Goal: Task Accomplishment & Management: Manage account settings

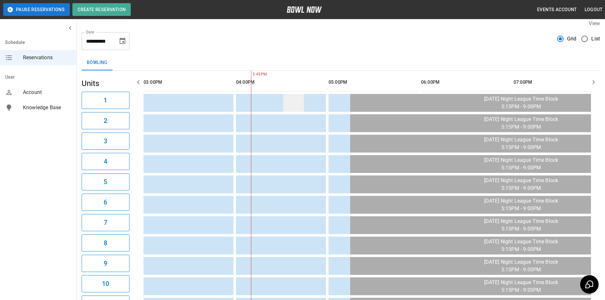
scroll to position [0, 92]
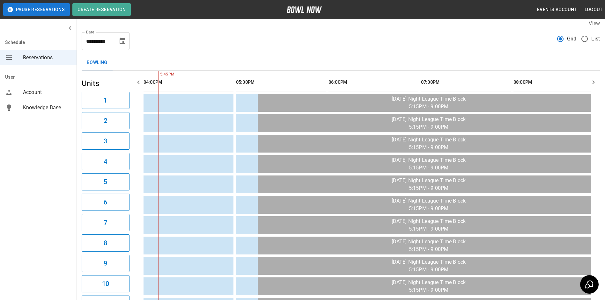
click at [122, 42] on icon "Choose date, selected date is Sep 25, 2025" at bounding box center [123, 41] width 8 height 8
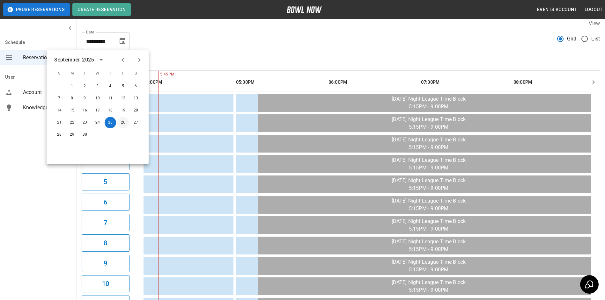
click at [122, 124] on button "26" at bounding box center [122, 122] width 11 height 11
type input "**********"
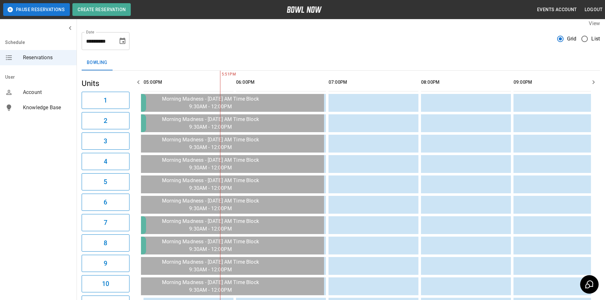
scroll to position [0, 740]
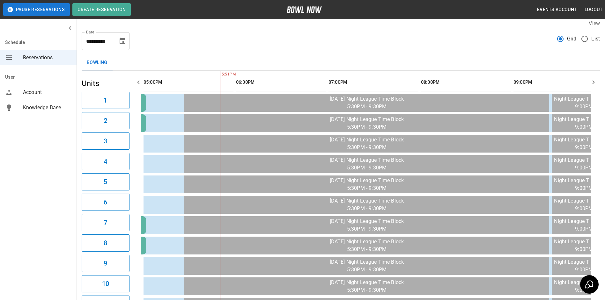
click at [135, 87] on button "button" at bounding box center [138, 82] width 13 height 13
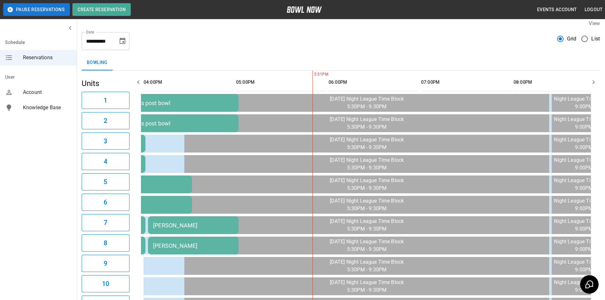
scroll to position [0, 647]
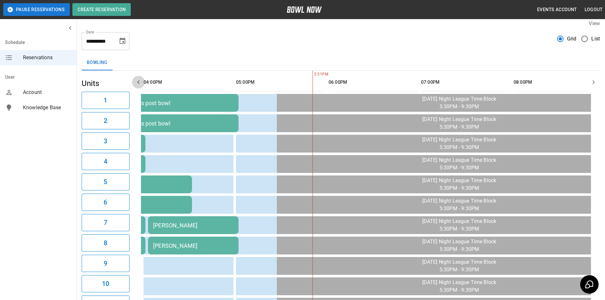
click at [137, 85] on button "button" at bounding box center [138, 82] width 13 height 13
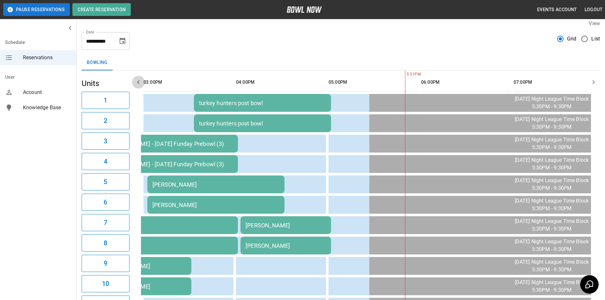
click at [137, 85] on icon "button" at bounding box center [139, 82] width 8 height 8
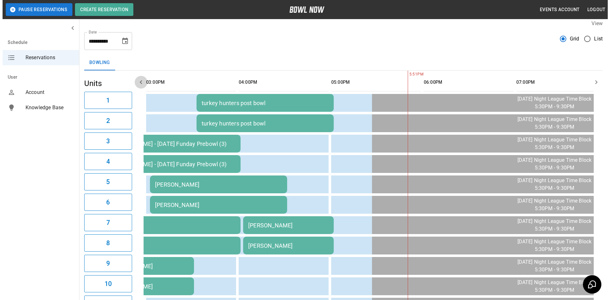
scroll to position [0, 370]
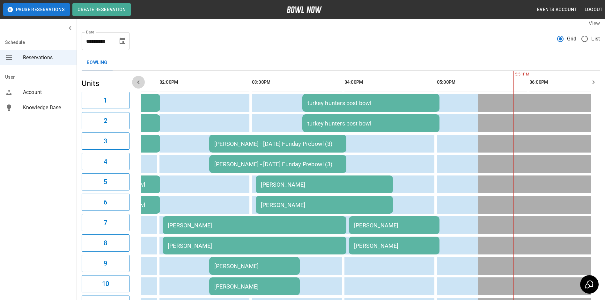
click at [137, 85] on icon "button" at bounding box center [139, 82] width 8 height 8
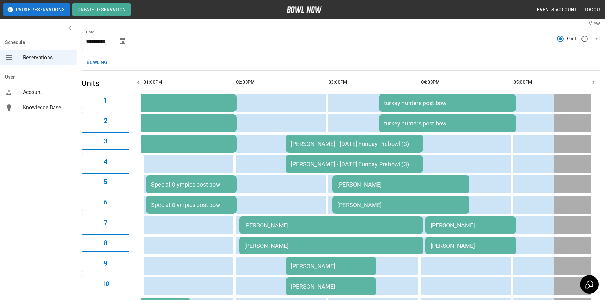
click at [274, 218] on td "[PERSON_NAME]" at bounding box center [331, 226] width 184 height 18
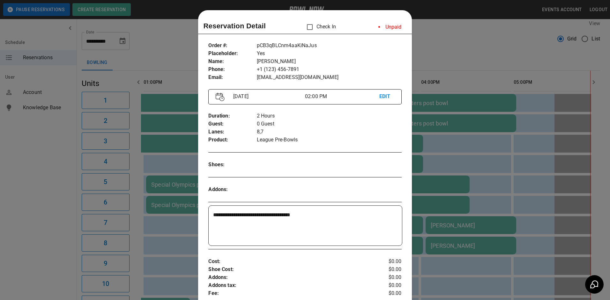
scroll to position [10, 0]
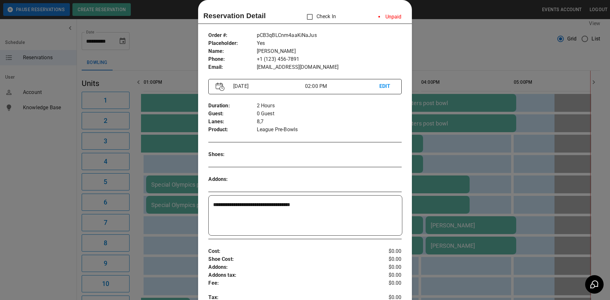
click at [382, 87] on p "EDIT" at bounding box center [386, 87] width 15 height 8
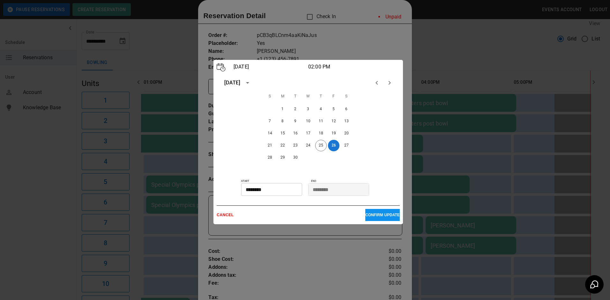
click at [250, 191] on input "********" at bounding box center [269, 189] width 56 height 13
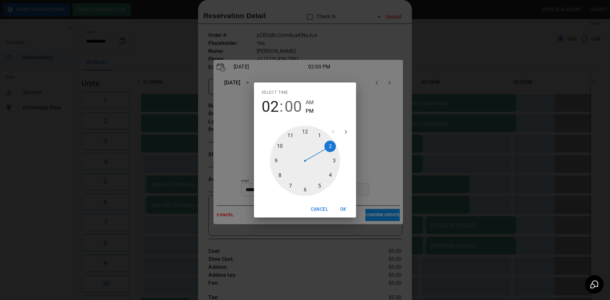
click at [337, 158] on div at bounding box center [305, 161] width 70 height 70
type input "********"
click at [339, 210] on button "OK" at bounding box center [343, 210] width 20 height 12
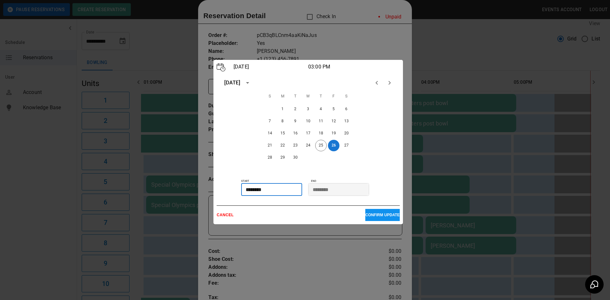
click at [365, 215] on p "CONFIRM UPDATE" at bounding box center [382, 215] width 34 height 4
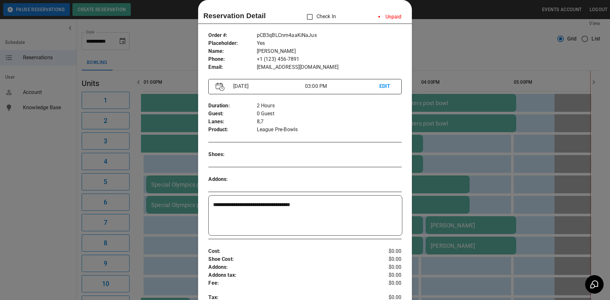
click at [435, 32] on div at bounding box center [305, 150] width 610 height 300
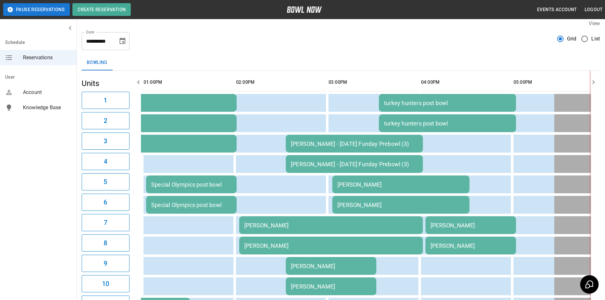
click at [287, 224] on div "[PERSON_NAME]" at bounding box center [331, 225] width 174 height 7
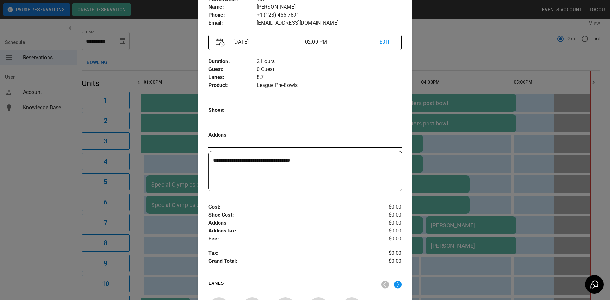
scroll to position [0, 0]
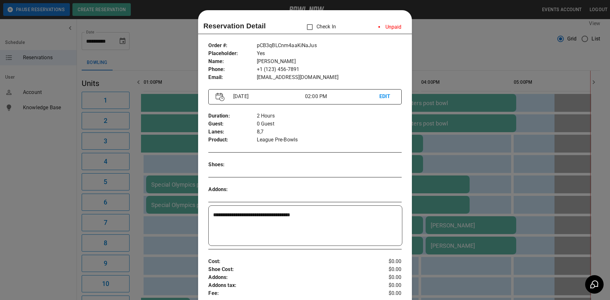
click at [386, 92] on div "[DATE] 02:00 PM EDIT" at bounding box center [304, 96] width 193 height 15
click at [385, 93] on p "EDIT" at bounding box center [386, 97] width 15 height 8
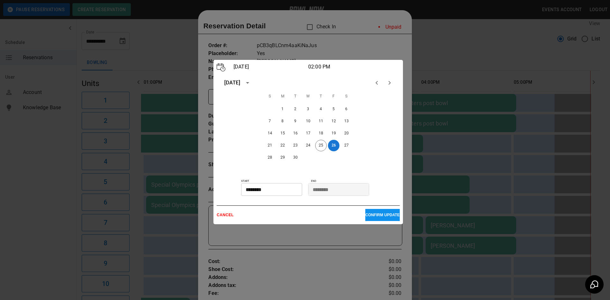
click at [264, 192] on input "********" at bounding box center [269, 189] width 56 height 13
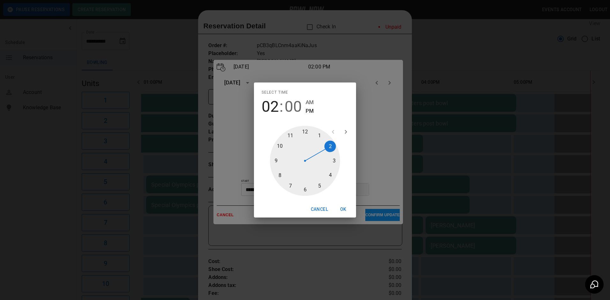
type input "********"
click at [336, 161] on div at bounding box center [305, 161] width 70 height 70
click at [309, 135] on div at bounding box center [305, 161] width 70 height 70
click at [339, 208] on button "OK" at bounding box center [343, 210] width 20 height 12
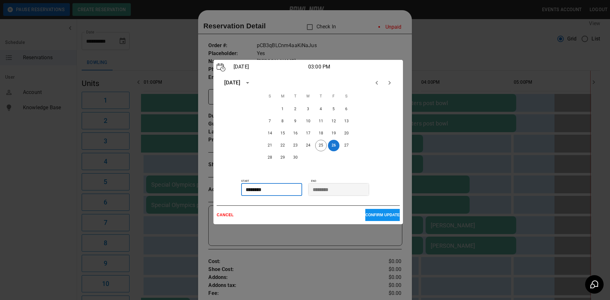
click at [365, 215] on p "CONFIRM UPDATE" at bounding box center [382, 215] width 34 height 4
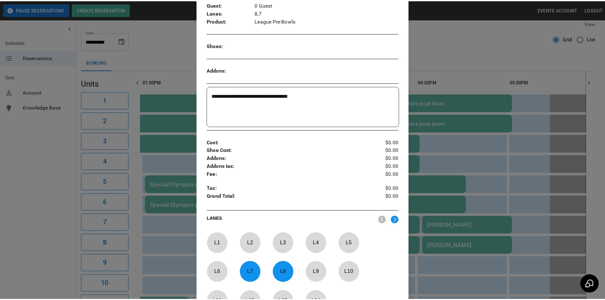
scroll to position [170, 0]
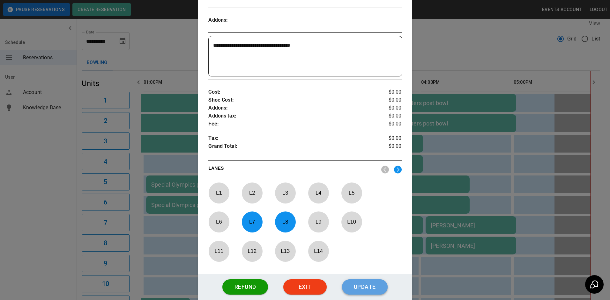
click at [359, 282] on button "Update" at bounding box center [365, 287] width 46 height 15
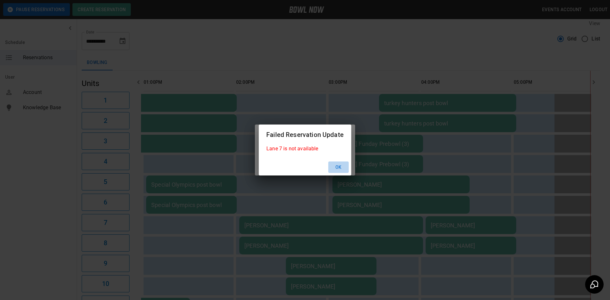
click at [340, 172] on button "Ok" at bounding box center [338, 168] width 20 height 12
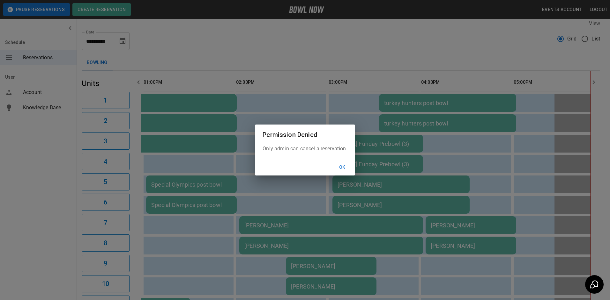
click at [342, 172] on button "Ok" at bounding box center [342, 168] width 20 height 12
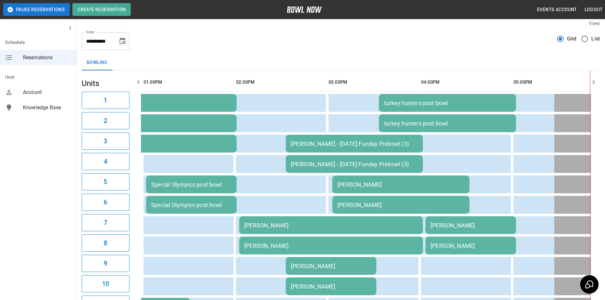
click at [137, 80] on icon "button" at bounding box center [139, 82] width 8 height 8
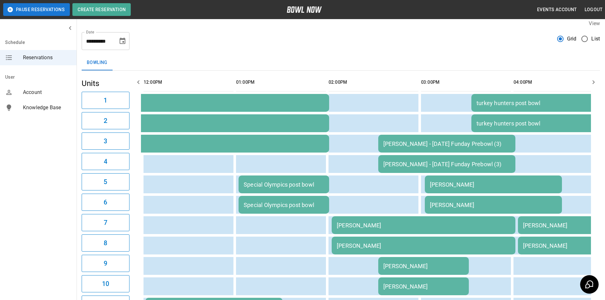
click at [137, 80] on icon "button" at bounding box center [139, 82] width 8 height 8
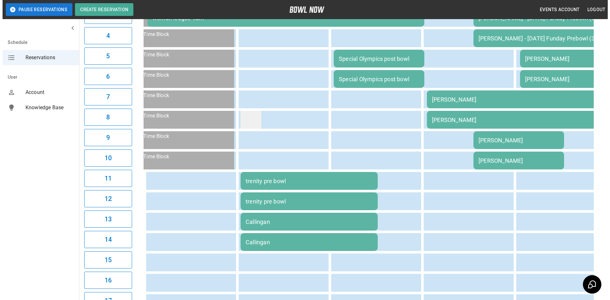
scroll to position [133, 0]
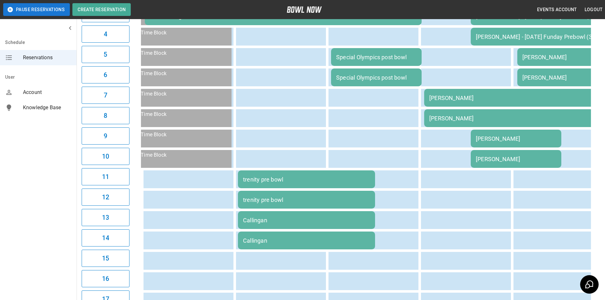
click at [247, 179] on div "trenity pre bowl" at bounding box center [306, 179] width 127 height 7
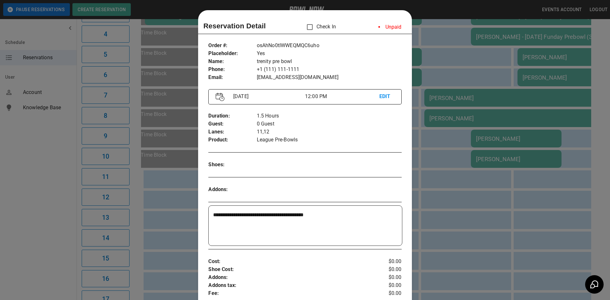
scroll to position [10, 0]
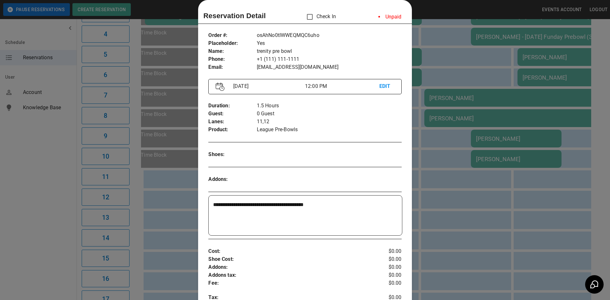
click at [379, 89] on p "EDIT" at bounding box center [386, 87] width 15 height 8
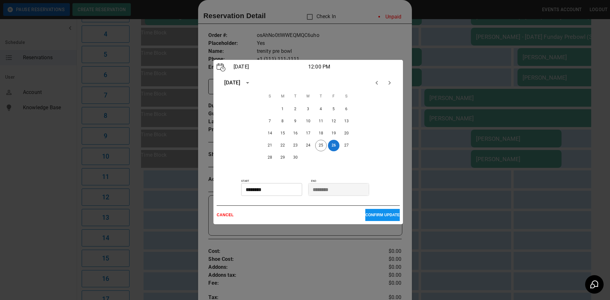
click at [286, 189] on input "********" at bounding box center [269, 189] width 56 height 13
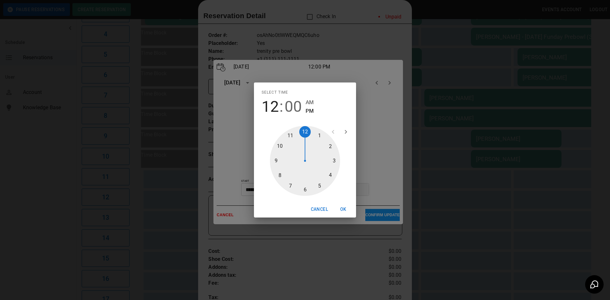
click at [281, 144] on div at bounding box center [305, 161] width 70 height 70
click at [311, 101] on span "AM" at bounding box center [310, 102] width 8 height 9
type input "********"
click at [342, 208] on button "OK" at bounding box center [343, 210] width 20 height 12
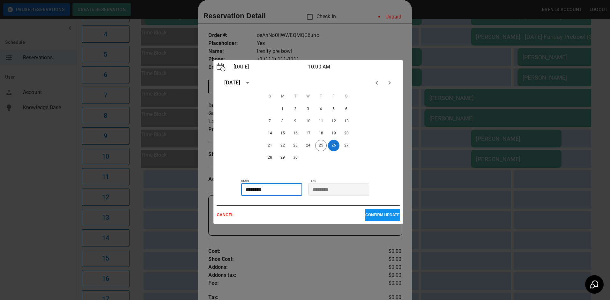
click at [365, 215] on p "CONFIRM UPDATE" at bounding box center [382, 215] width 34 height 4
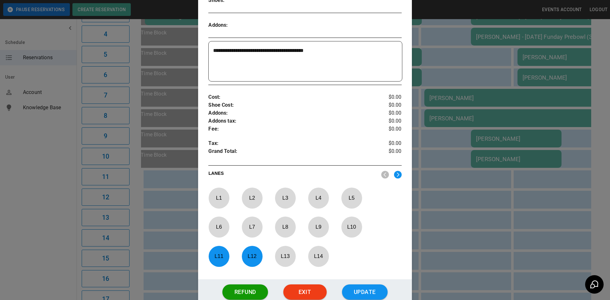
scroll to position [214, 0]
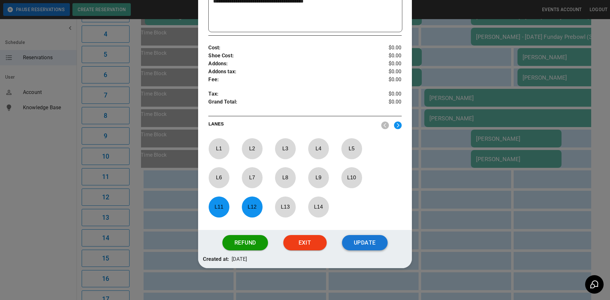
click at [363, 244] on button "Update" at bounding box center [365, 242] width 46 height 15
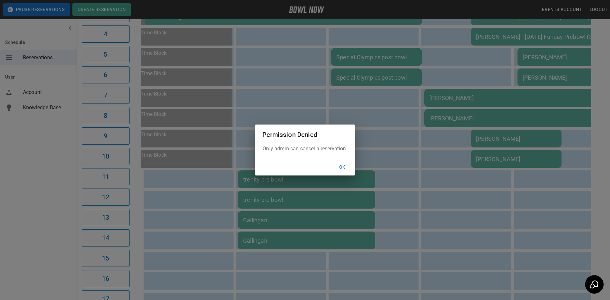
click at [341, 168] on button "Ok" at bounding box center [342, 168] width 20 height 12
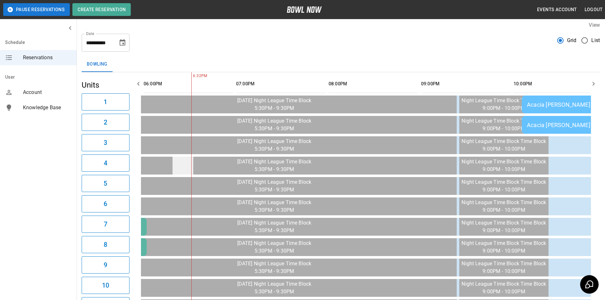
scroll to position [0, 0]
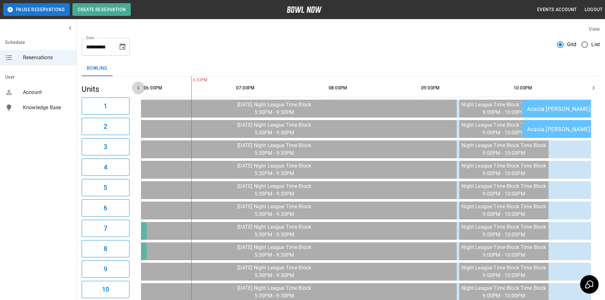
click at [136, 86] on icon "button" at bounding box center [139, 88] width 8 height 8
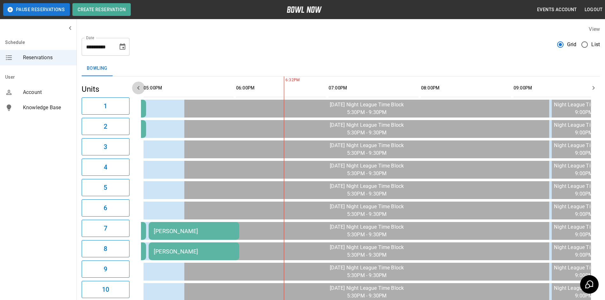
click at [136, 86] on icon "button" at bounding box center [139, 88] width 8 height 8
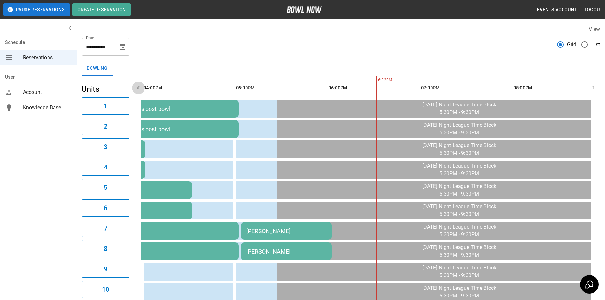
click at [136, 86] on icon "button" at bounding box center [139, 88] width 8 height 8
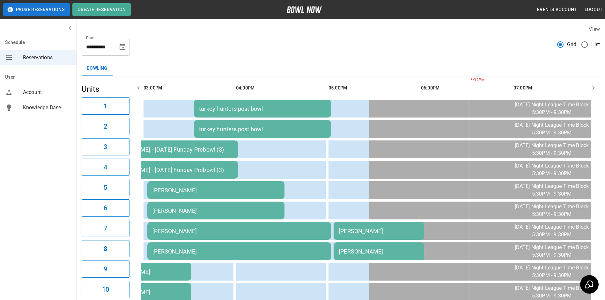
click at [136, 86] on icon "button" at bounding box center [139, 88] width 8 height 8
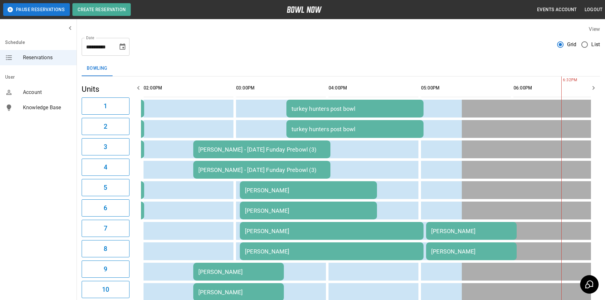
click at [136, 86] on icon "button" at bounding box center [139, 88] width 8 height 8
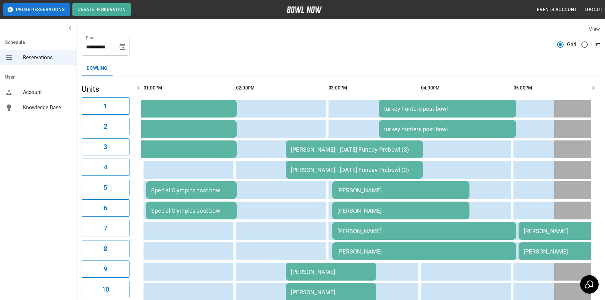
click at [136, 86] on icon "button" at bounding box center [139, 88] width 8 height 8
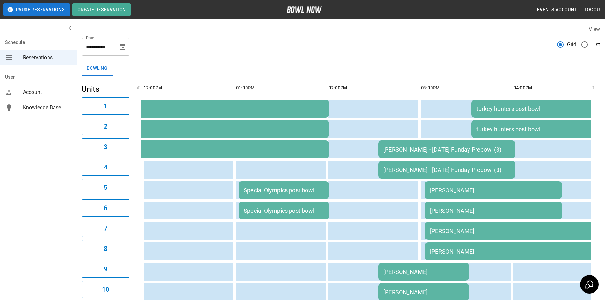
click at [136, 86] on icon "button" at bounding box center [139, 88] width 8 height 8
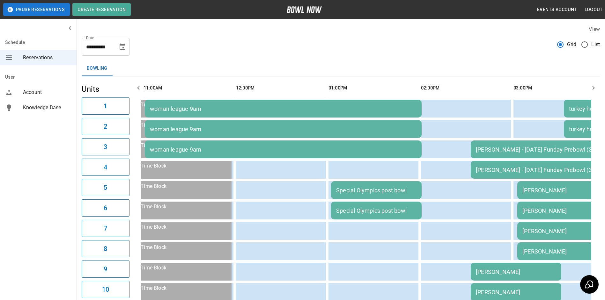
click at [136, 86] on icon "button" at bounding box center [139, 88] width 8 height 8
